Goal: Communication & Community: Answer question/provide support

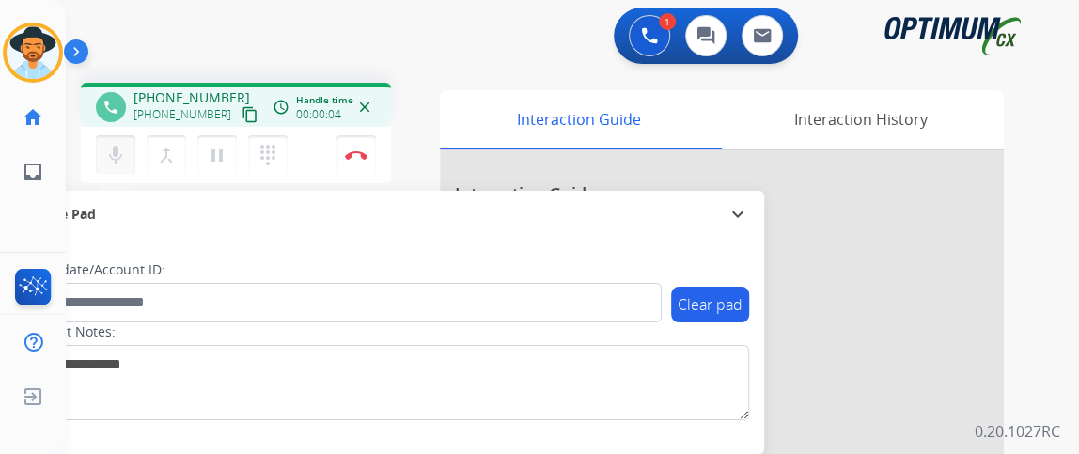
click at [118, 156] on mat-icon "mic" at bounding box center [115, 155] width 23 height 23
click at [242, 118] on mat-icon "content_copy" at bounding box center [250, 114] width 17 height 17
click at [106, 166] on button "mic_off Mute" at bounding box center [115, 154] width 39 height 39
click at [106, 165] on button "mic Mute" at bounding box center [115, 154] width 39 height 39
click at [125, 162] on mat-icon "mic_off" at bounding box center [115, 155] width 23 height 23
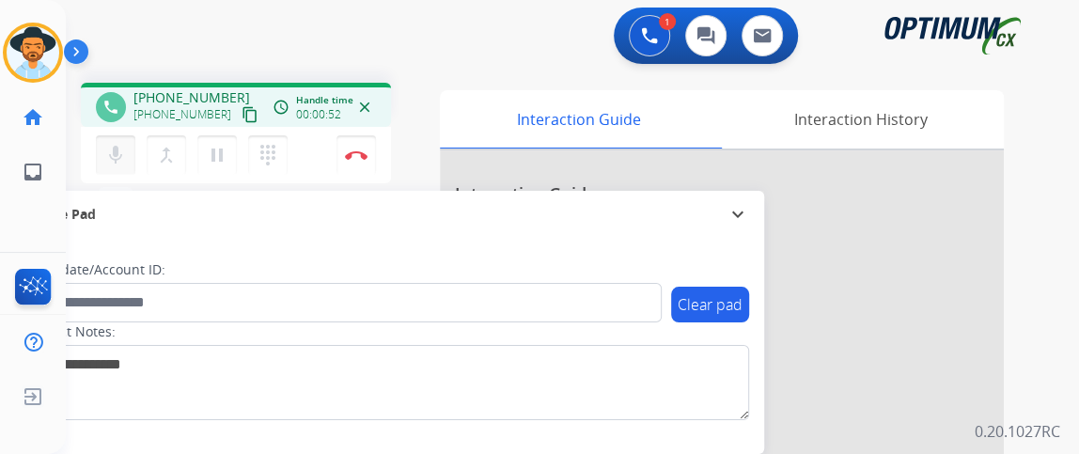
click at [116, 158] on mat-icon "mic" at bounding box center [115, 155] width 23 height 23
click at [121, 157] on mat-icon "mic_off" at bounding box center [115, 155] width 23 height 23
click at [121, 157] on mat-icon "mic" at bounding box center [115, 155] width 23 height 23
click at [118, 157] on mat-icon "mic_off" at bounding box center [115, 155] width 23 height 23
click at [119, 157] on mat-icon "mic_off" at bounding box center [115, 155] width 23 height 23
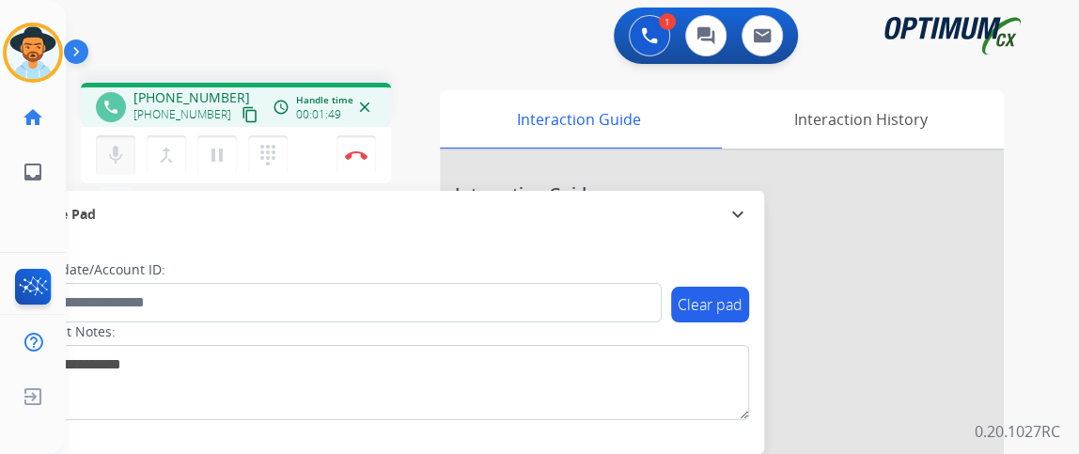
click at [116, 162] on mat-icon "mic" at bounding box center [115, 155] width 23 height 23
click at [124, 153] on mat-icon "mic_off" at bounding box center [115, 155] width 23 height 23
click at [141, 123] on div "[PHONE_NUMBER] content_copy" at bounding box center [198, 114] width 128 height 23
click at [118, 151] on mat-icon "mic" at bounding box center [115, 155] width 23 height 23
click at [131, 149] on button "mic_off Mute" at bounding box center [115, 154] width 39 height 39
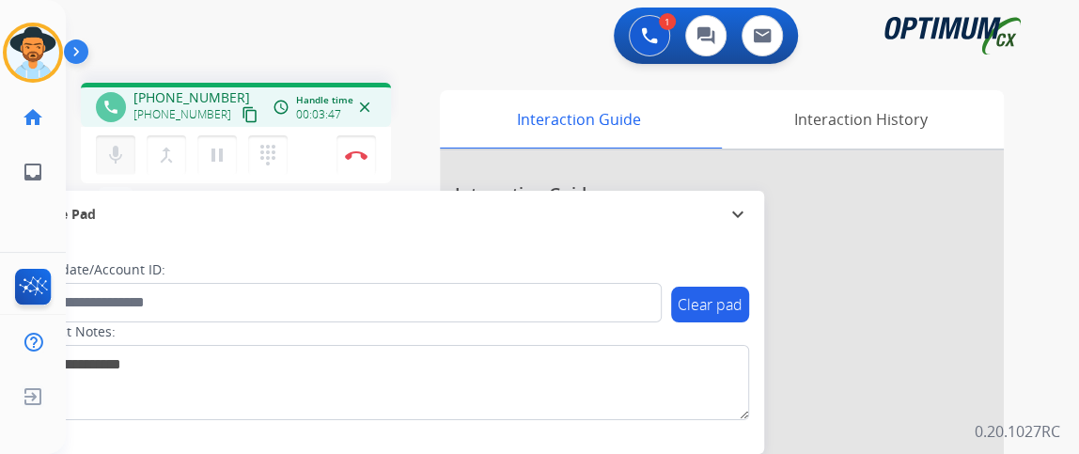
click at [118, 141] on button "mic Mute" at bounding box center [115, 154] width 39 height 39
click at [106, 151] on mat-icon "mic_off" at bounding box center [115, 155] width 23 height 23
click at [350, 151] on img at bounding box center [356, 154] width 23 height 9
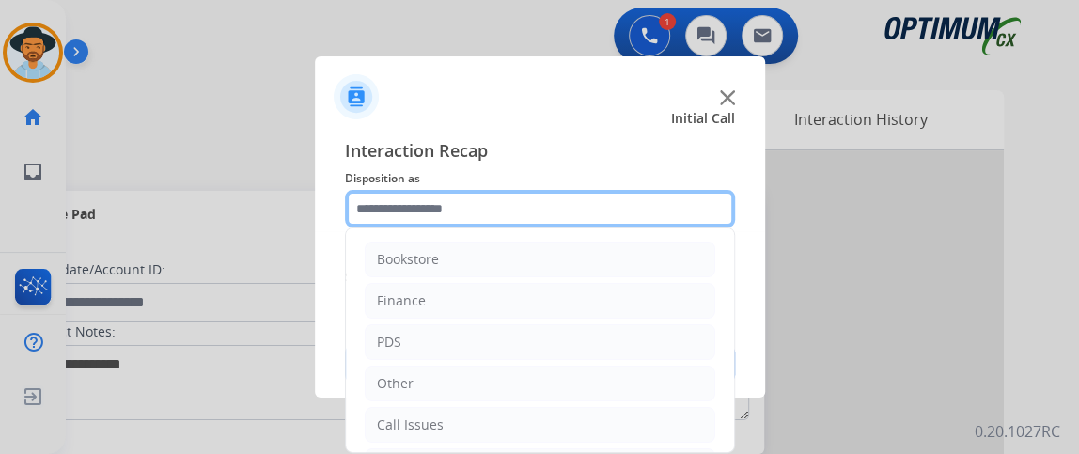
click at [599, 199] on input "text" at bounding box center [540, 209] width 390 height 38
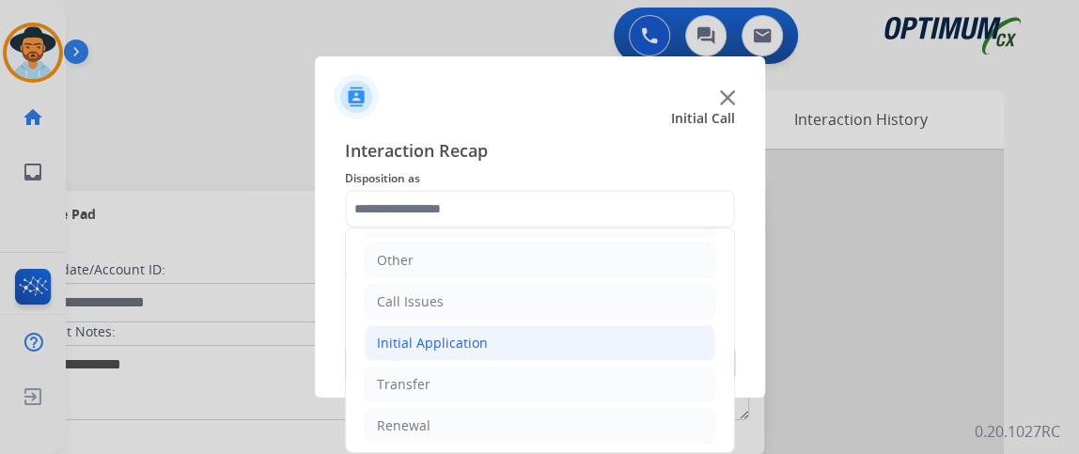
click at [593, 347] on li "Initial Application" at bounding box center [540, 343] width 351 height 36
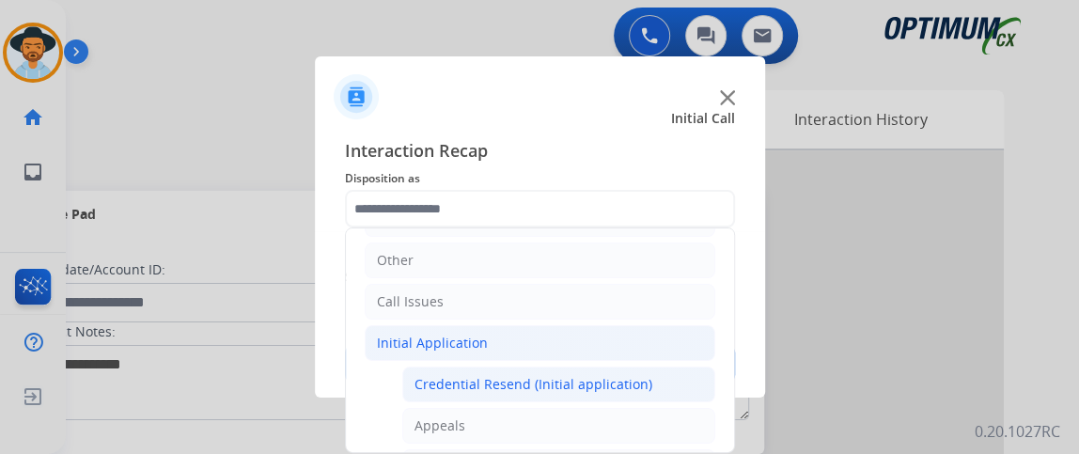
click at [588, 375] on div "Credential Resend (Initial application)" at bounding box center [534, 384] width 238 height 19
type input "**********"
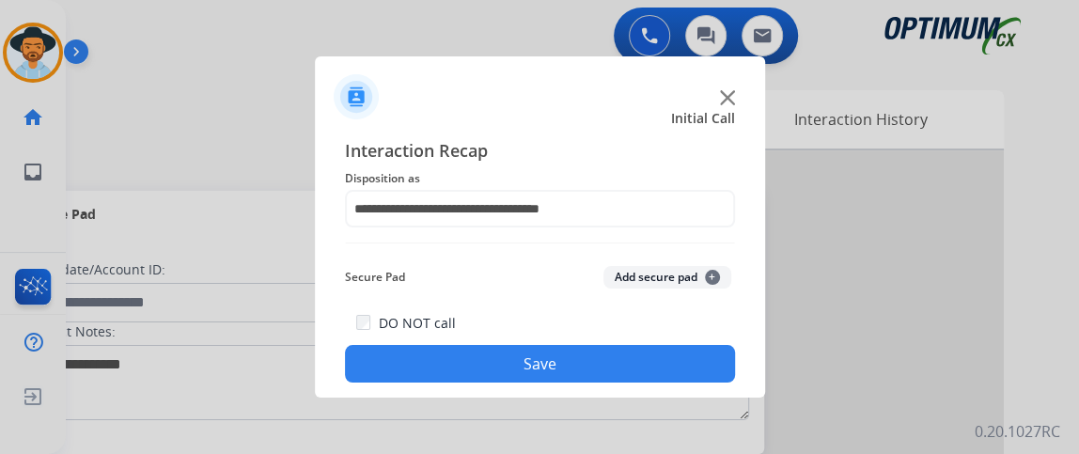
click at [587, 372] on button "Save" at bounding box center [540, 364] width 390 height 38
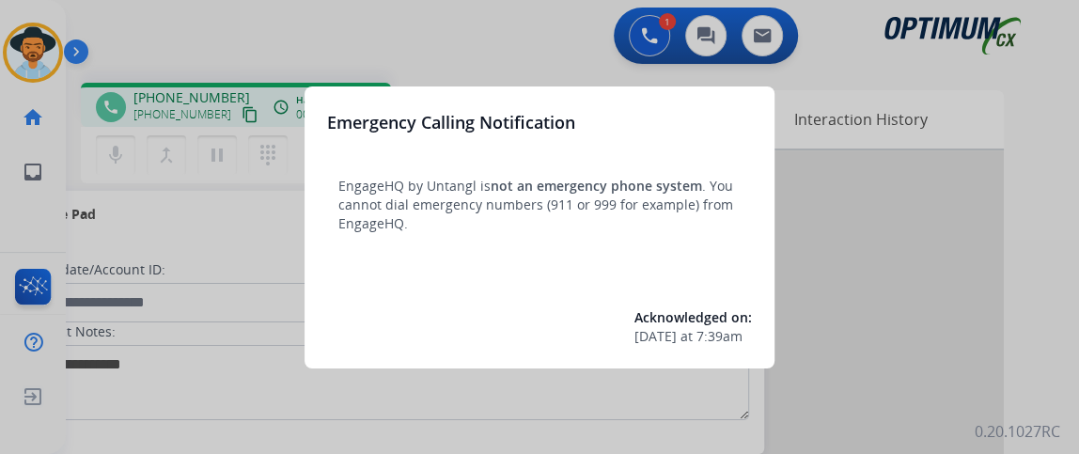
click at [237, 270] on div at bounding box center [539, 227] width 1079 height 454
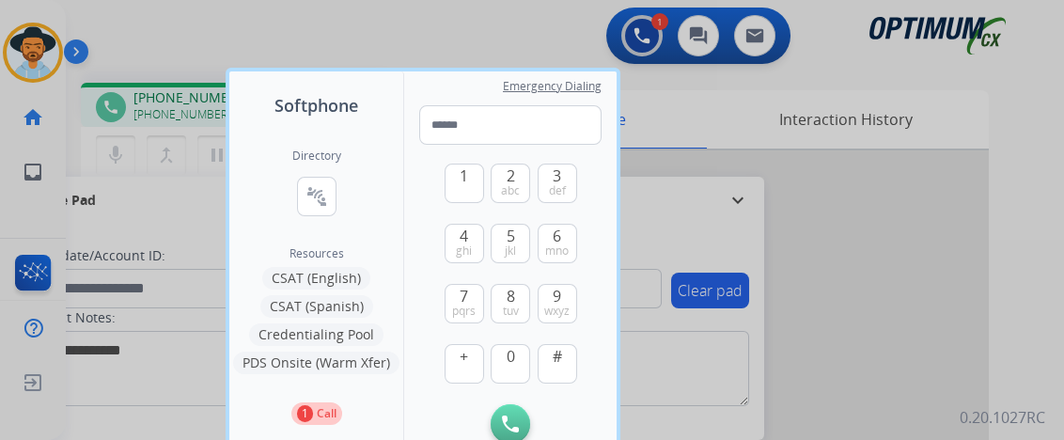
click at [192, 228] on div at bounding box center [532, 220] width 1064 height 440
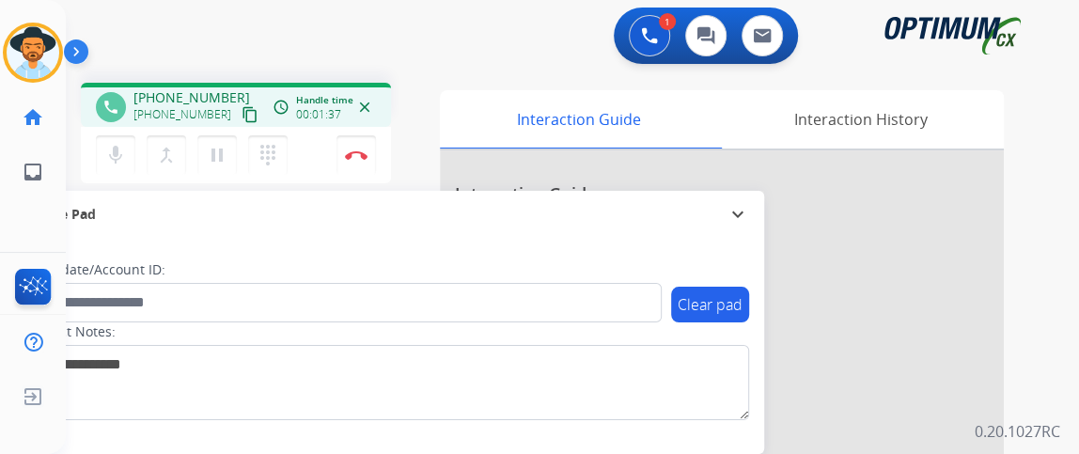
click at [242, 120] on mat-icon "content_copy" at bounding box center [250, 114] width 17 height 17
click at [103, 137] on button "mic Mute" at bounding box center [115, 154] width 39 height 39
click at [112, 150] on mat-icon "mic" at bounding box center [115, 155] width 23 height 23
click at [127, 166] on button "mic Mute" at bounding box center [115, 154] width 39 height 39
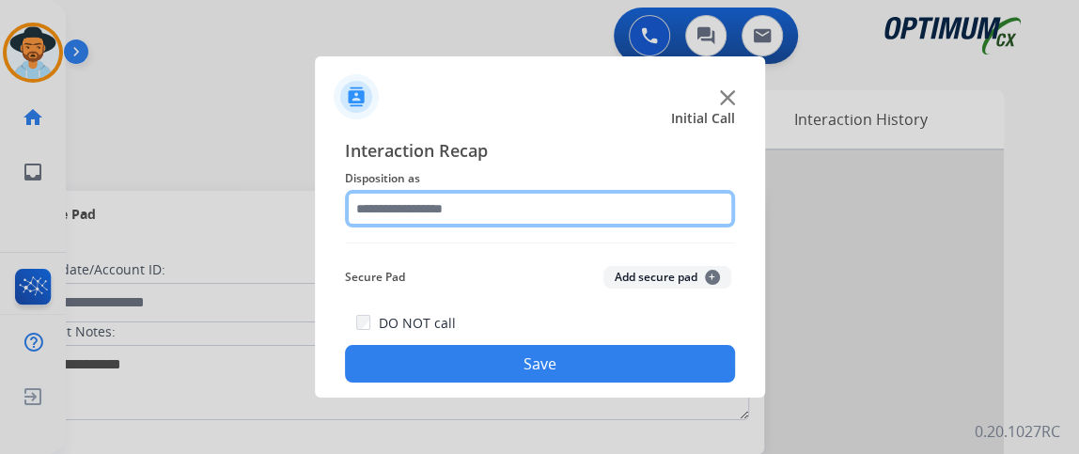
click at [517, 207] on input "text" at bounding box center [540, 209] width 390 height 38
click at [517, 204] on input "text" at bounding box center [540, 209] width 390 height 38
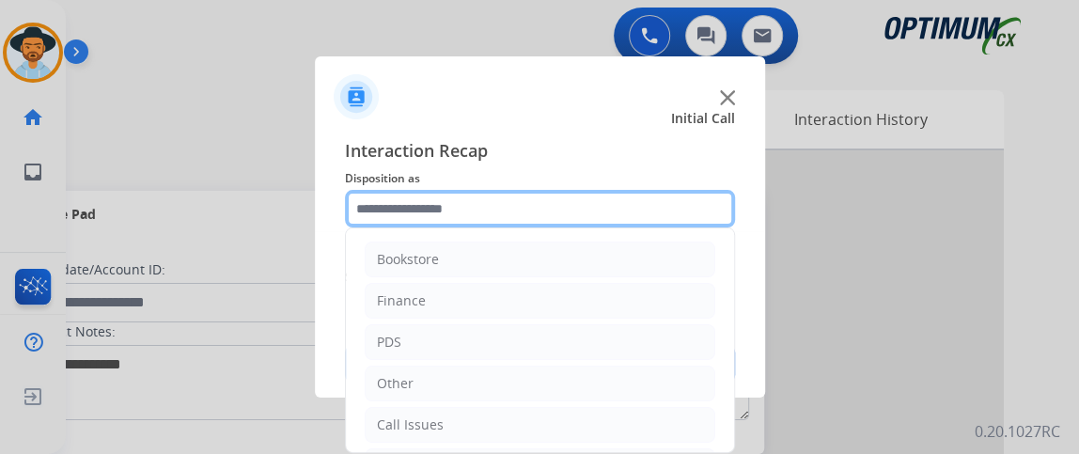
scroll to position [123, 0]
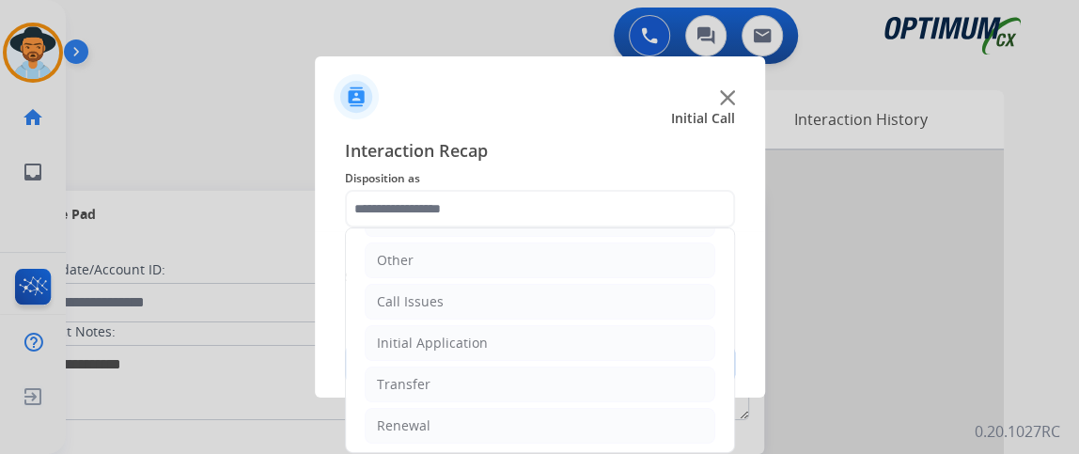
click at [517, 354] on li "Initial Application" at bounding box center [540, 343] width 351 height 36
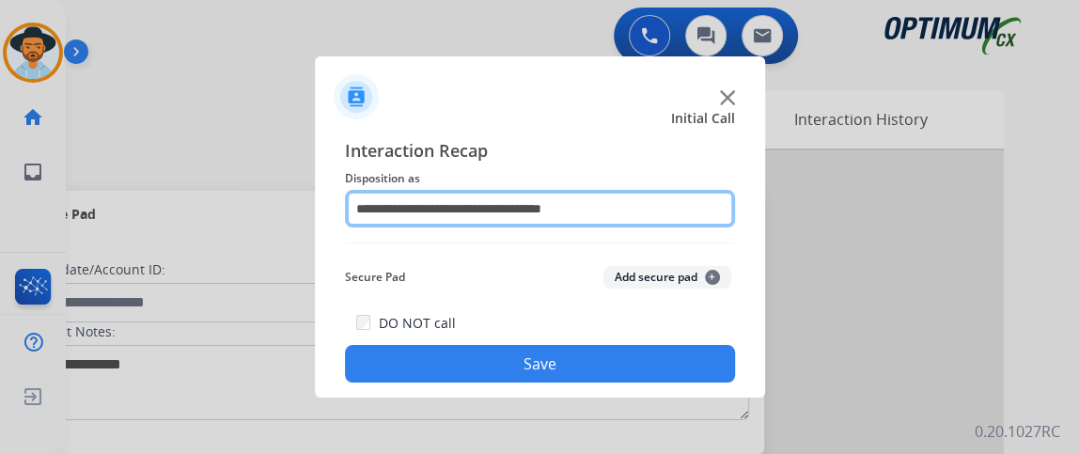
click at [677, 213] on input "**********" at bounding box center [540, 209] width 390 height 38
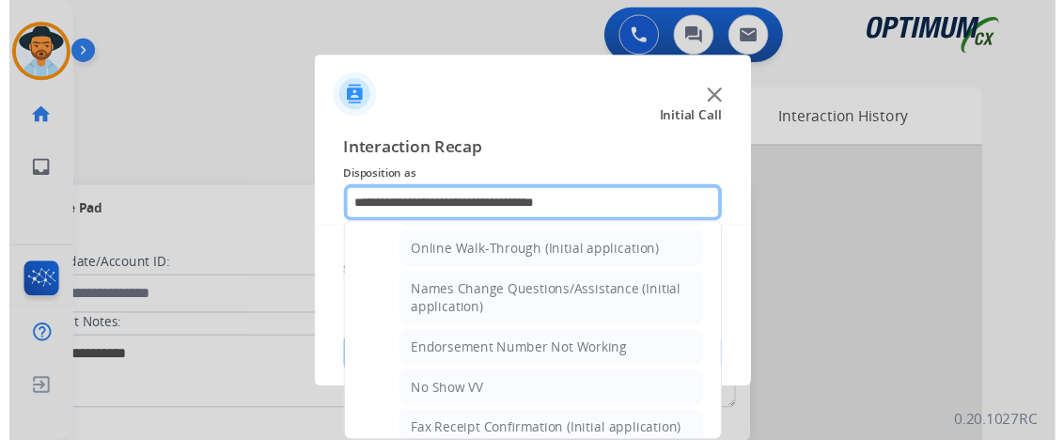
scroll to position [255, 0]
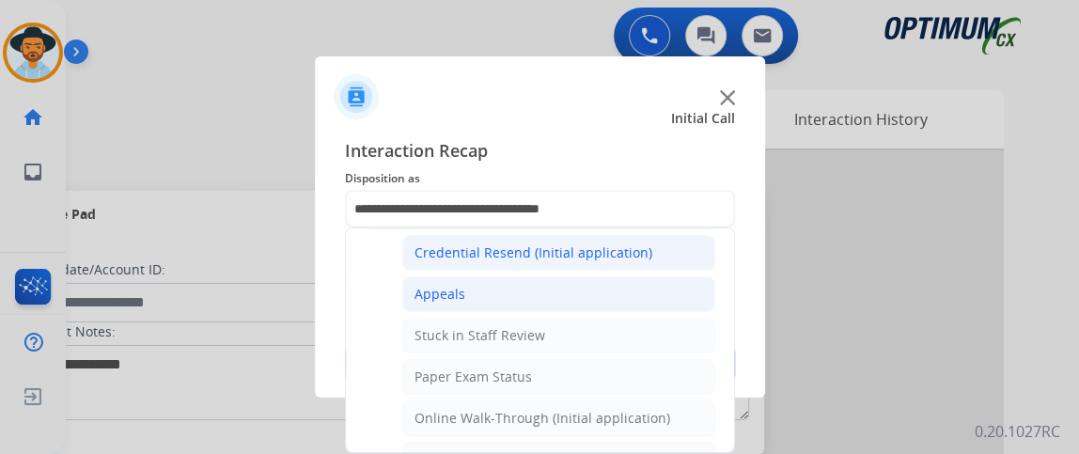
click at [653, 289] on li "Appeals" at bounding box center [558, 294] width 313 height 36
type input "*******"
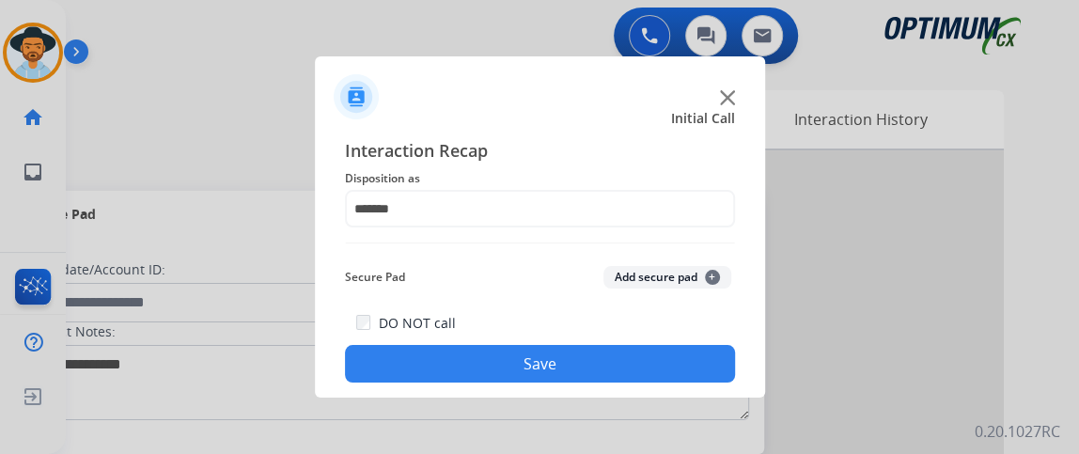
click at [646, 365] on button "Save" at bounding box center [540, 364] width 390 height 38
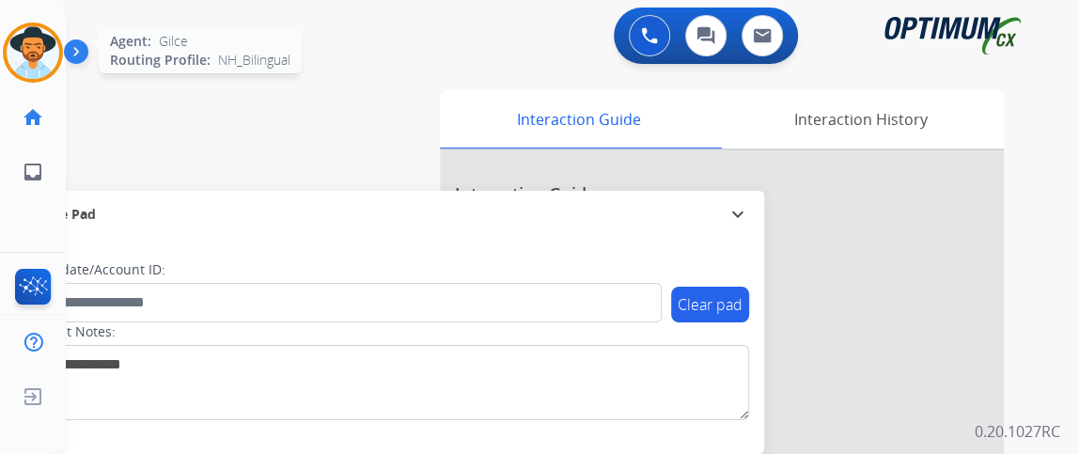
click at [25, 65] on img at bounding box center [33, 52] width 53 height 53
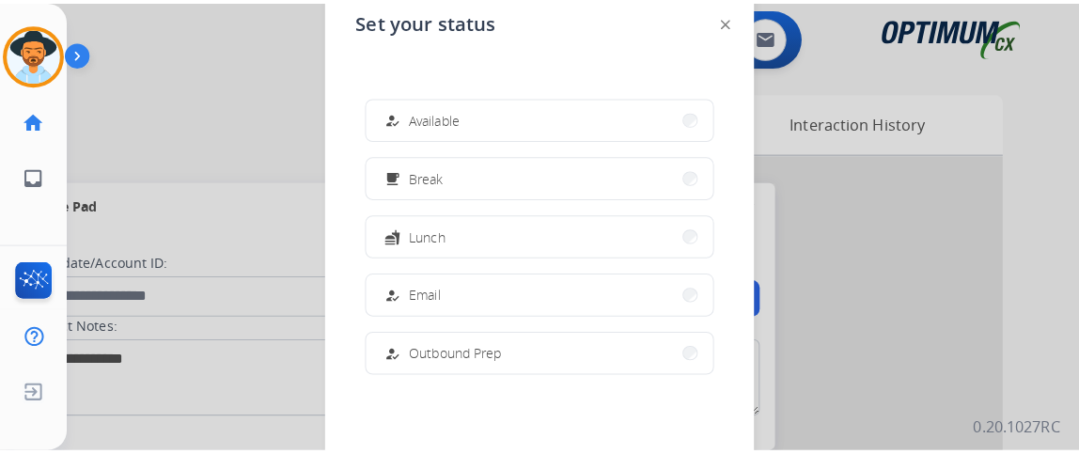
scroll to position [468, 0]
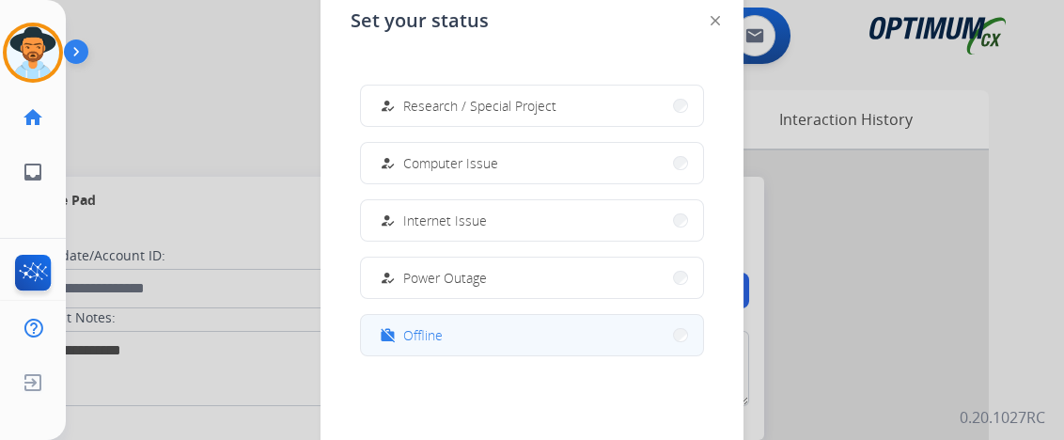
click at [615, 338] on button "work_off Offline" at bounding box center [532, 335] width 342 height 40
